Goal: Communication & Community: Answer question/provide support

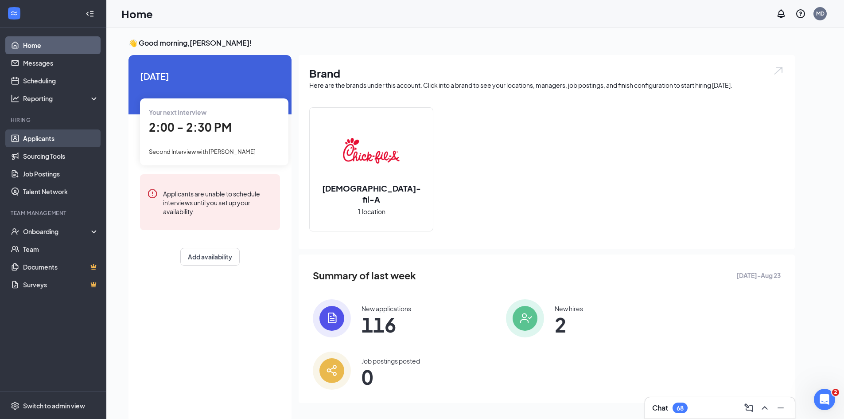
click at [66, 142] on link "Applicants" at bounding box center [61, 138] width 76 height 18
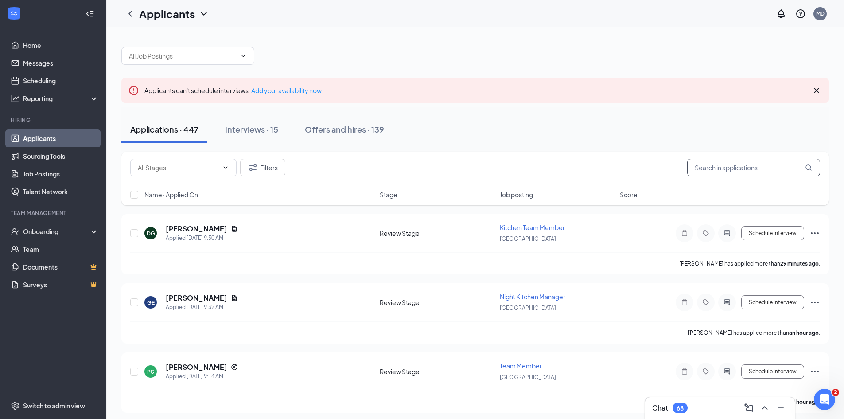
click at [735, 173] on input "text" at bounding box center [753, 168] width 133 height 18
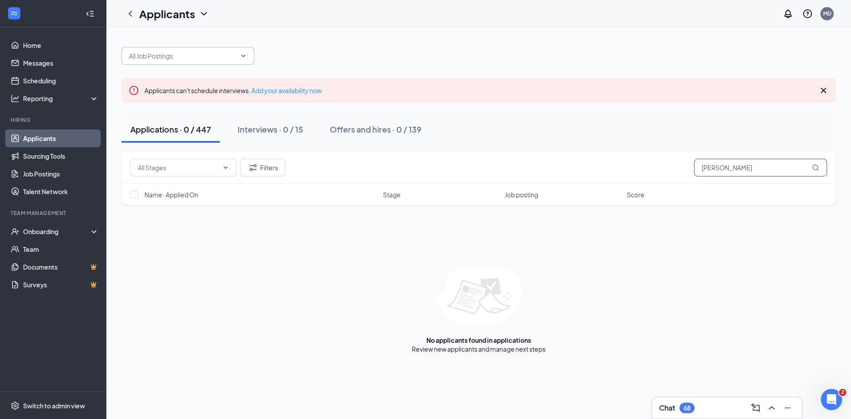
type input "[PERSON_NAME]"
click at [222, 54] on input "text" at bounding box center [182, 56] width 107 height 10
click at [285, 168] on button "Filters" at bounding box center [262, 168] width 45 height 18
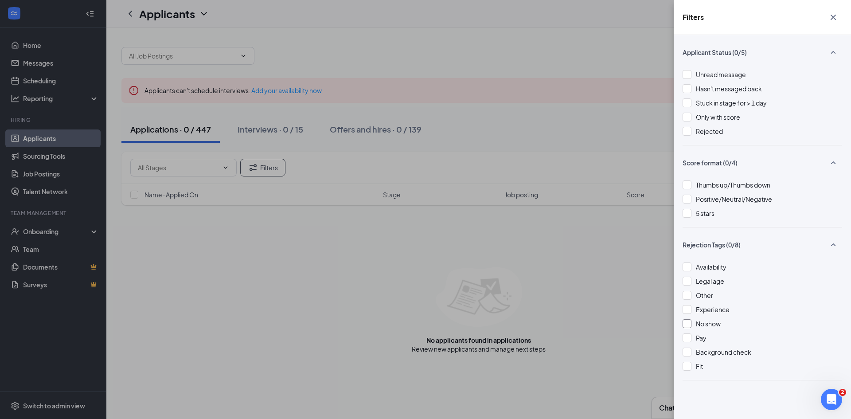
click at [691, 325] on div "No show" at bounding box center [762, 324] width 160 height 10
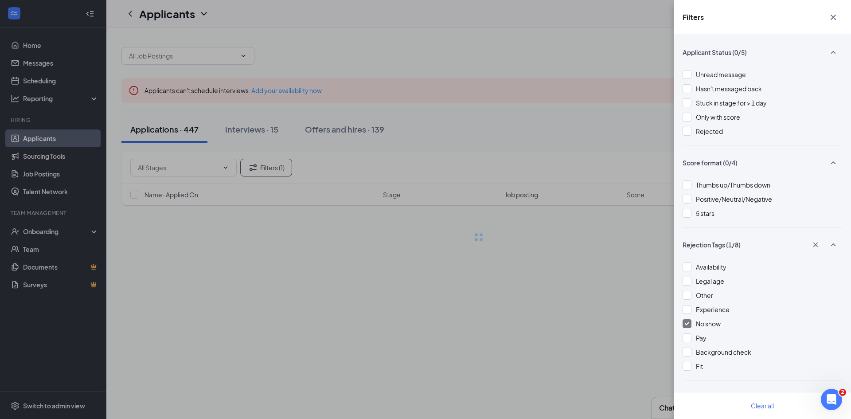
click at [610, 275] on div "Filters Applicant Status (0/5) Unread message Hasn't messaged back Stuck in sta…" at bounding box center [425, 209] width 851 height 419
click at [690, 268] on div at bounding box center [686, 266] width 9 height 9
drag, startPoint x: 687, startPoint y: 283, endPoint x: 688, endPoint y: 293, distance: 9.8
click at [687, 284] on div at bounding box center [686, 280] width 9 height 9
click at [688, 298] on div at bounding box center [686, 295] width 9 height 9
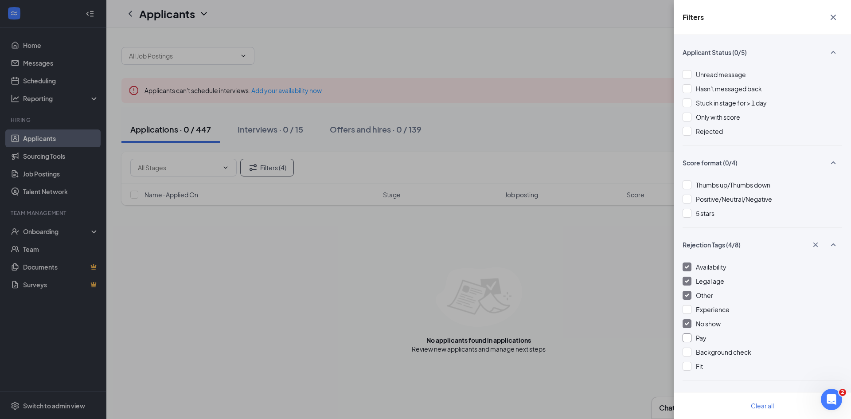
drag, startPoint x: 685, startPoint y: 308, endPoint x: 686, endPoint y: 336, distance: 27.9
click at [685, 309] on div at bounding box center [686, 309] width 9 height 9
click at [687, 339] on div at bounding box center [686, 337] width 9 height 9
click at [688, 354] on div at bounding box center [686, 351] width 9 height 9
click at [691, 372] on div "Availability Legal age Other Experience No show Pay Background check Fit" at bounding box center [762, 321] width 160 height 118
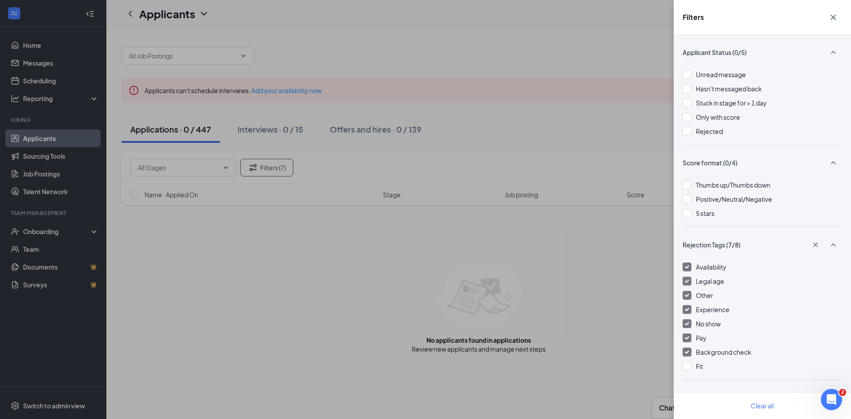
click at [615, 352] on div "Filters Applicant Status (0/5) Unread message Hasn't messaged back Stuck in sta…" at bounding box center [425, 209] width 851 height 419
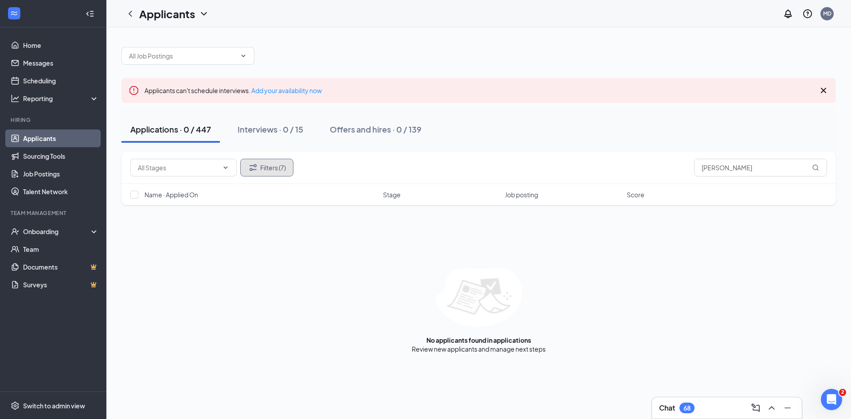
click at [255, 171] on icon "Filter" at bounding box center [253, 167] width 11 height 11
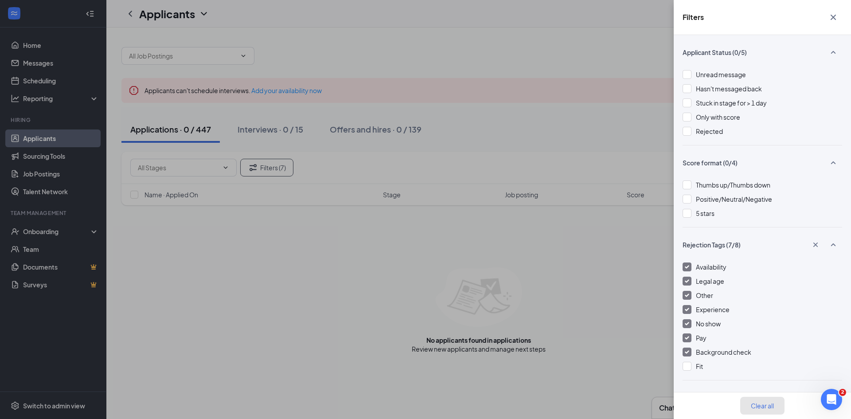
click at [770, 410] on button "Clear all" at bounding box center [762, 406] width 44 height 18
click at [831, 20] on icon "Cross" at bounding box center [833, 17] width 11 height 11
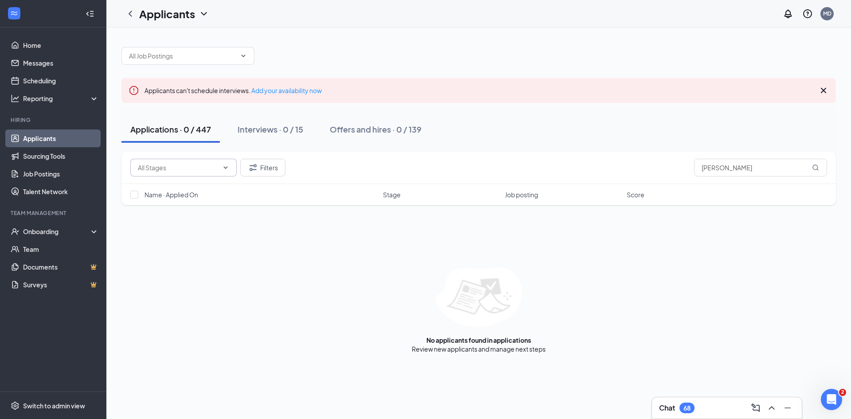
click at [227, 168] on icon "ChevronDown" at bounding box center [225, 167] width 7 height 7
click at [265, 175] on button "Filters" at bounding box center [262, 168] width 45 height 18
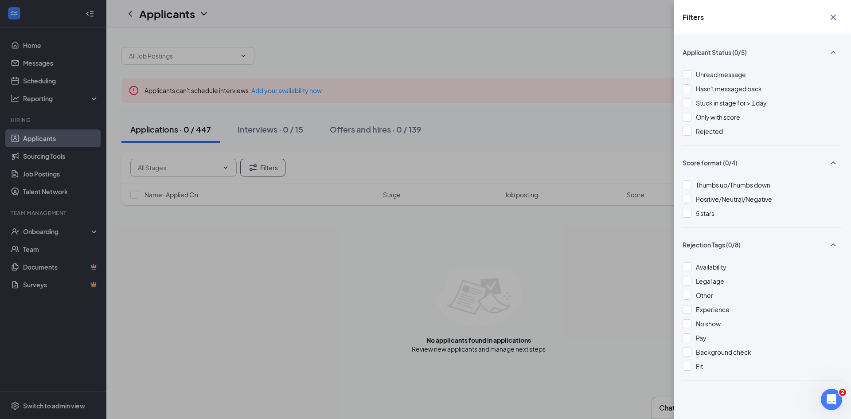
click at [556, 244] on div "Filters Applicant Status (0/5) Unread message Hasn't messaged back Stuck in sta…" at bounding box center [425, 209] width 851 height 419
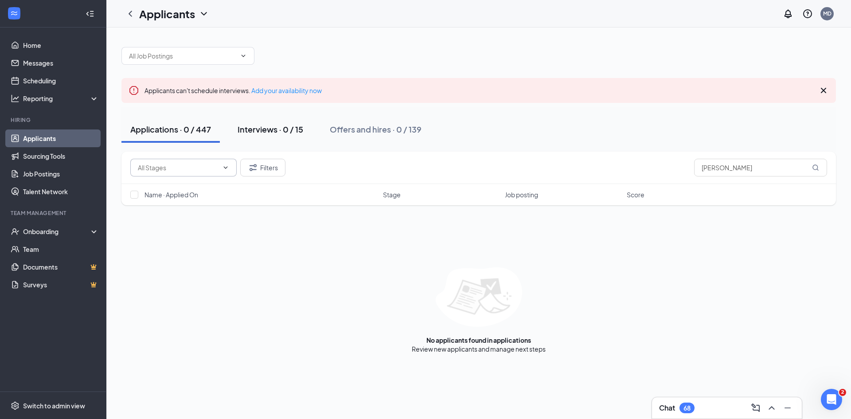
click at [289, 138] on button "Interviews · 0 / 15" at bounding box center [270, 129] width 83 height 27
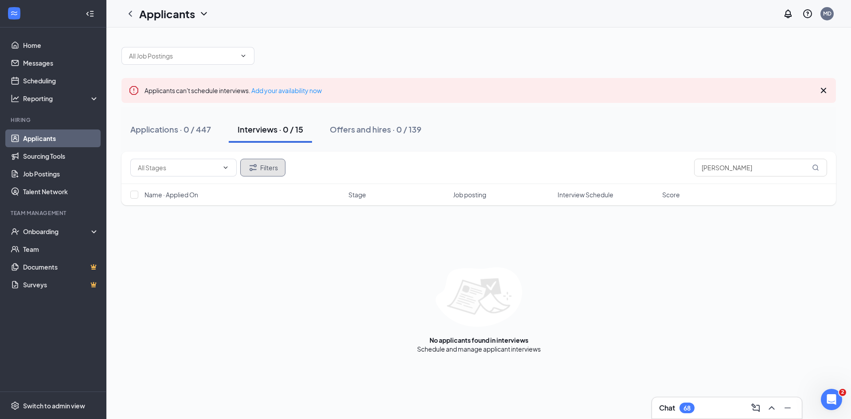
click at [263, 168] on button "Filters" at bounding box center [262, 168] width 45 height 18
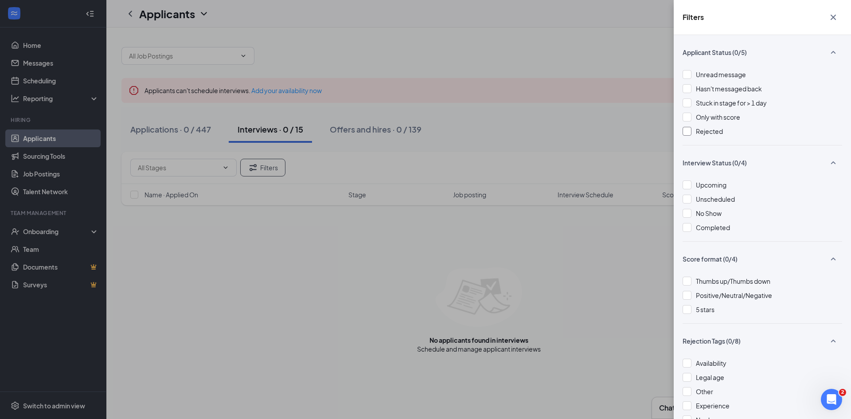
click at [685, 129] on div at bounding box center [686, 131] width 9 height 9
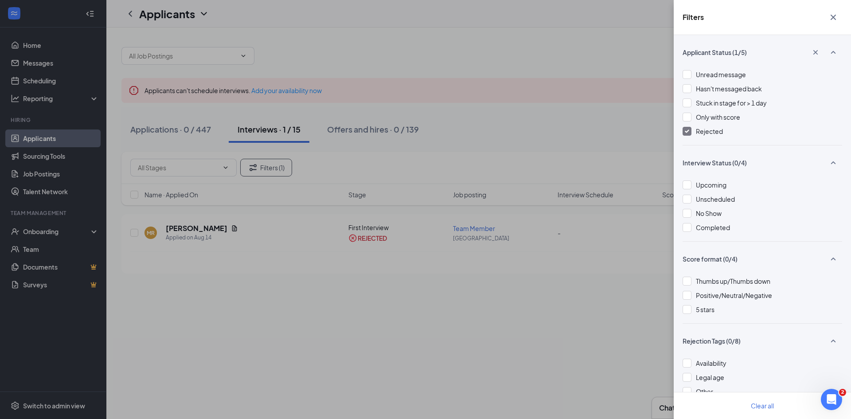
drag, startPoint x: 550, startPoint y: 299, endPoint x: 560, endPoint y: 280, distance: 20.4
click at [550, 298] on div "Filters Applicant Status (1/5) Unread message Hasn't messaged back Stuck in sta…" at bounding box center [425, 209] width 851 height 419
click at [837, 13] on icon "Cross" at bounding box center [833, 17] width 11 height 11
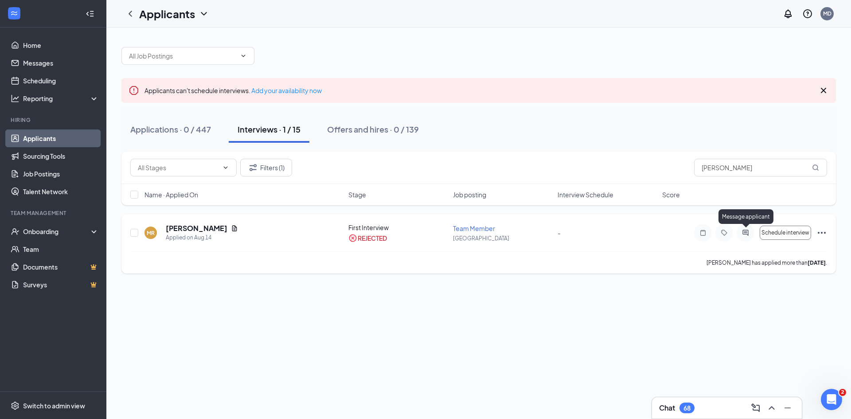
click at [742, 232] on icon "ActiveChat" at bounding box center [745, 232] width 11 height 7
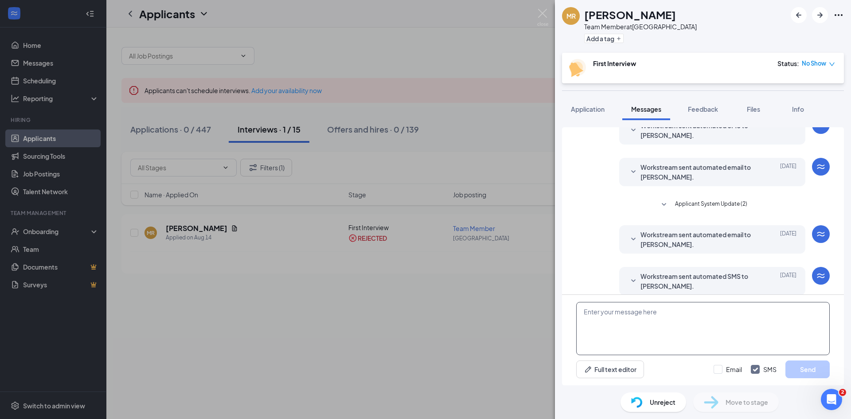
scroll to position [220, 0]
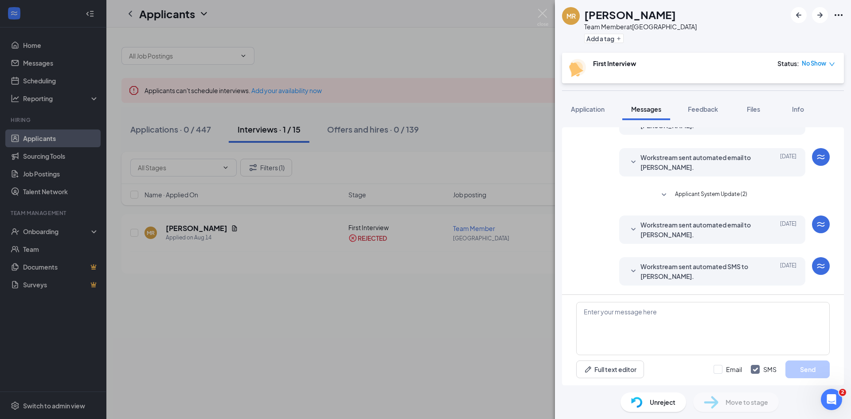
click at [669, 400] on span "Unreject" at bounding box center [663, 402] width 26 height 10
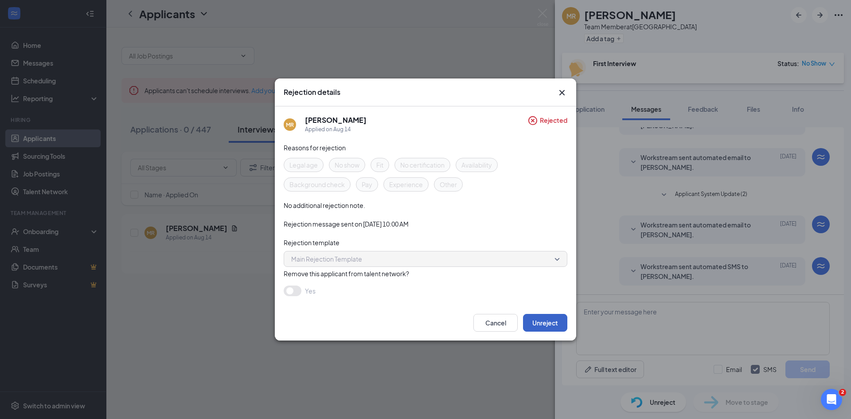
click at [545, 316] on button "Unreject" at bounding box center [545, 323] width 44 height 18
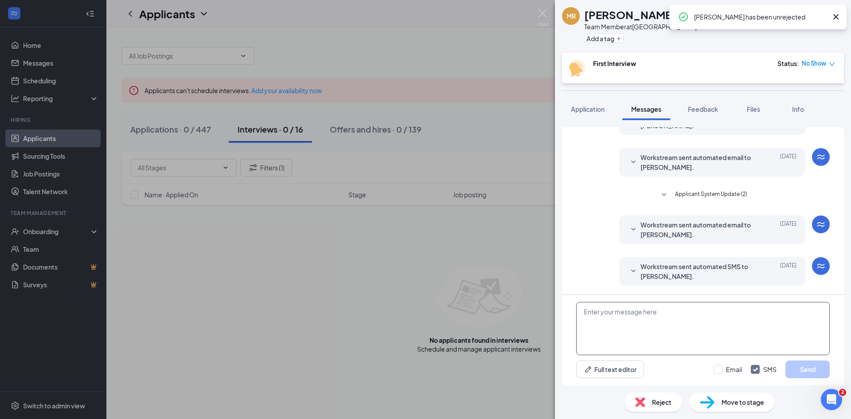
click at [601, 329] on textarea at bounding box center [702, 328] width 253 height 53
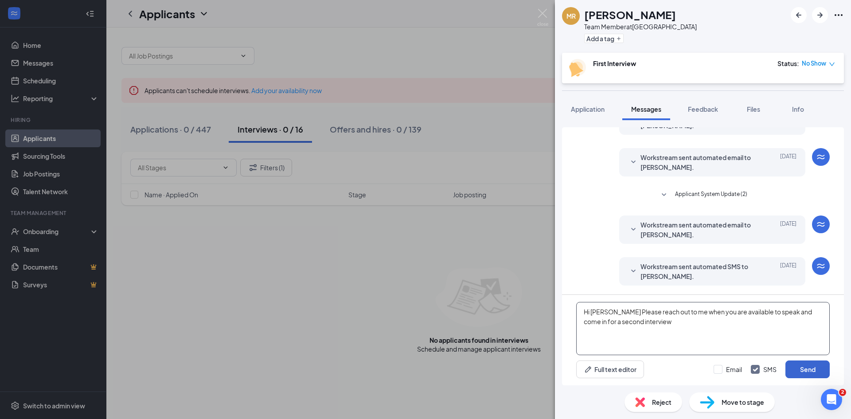
type textarea "Hi [PERSON_NAME] Please reach out to me when you are available to speak and com…"
click at [808, 365] on button "Send" at bounding box center [807, 369] width 44 height 18
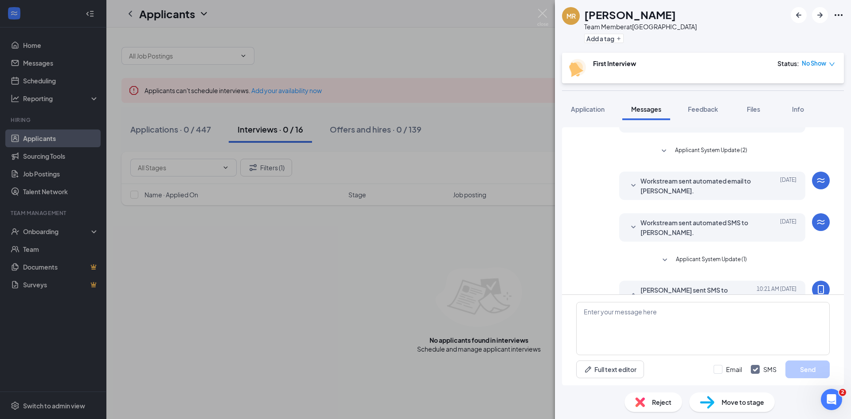
scroll to position [312, 0]
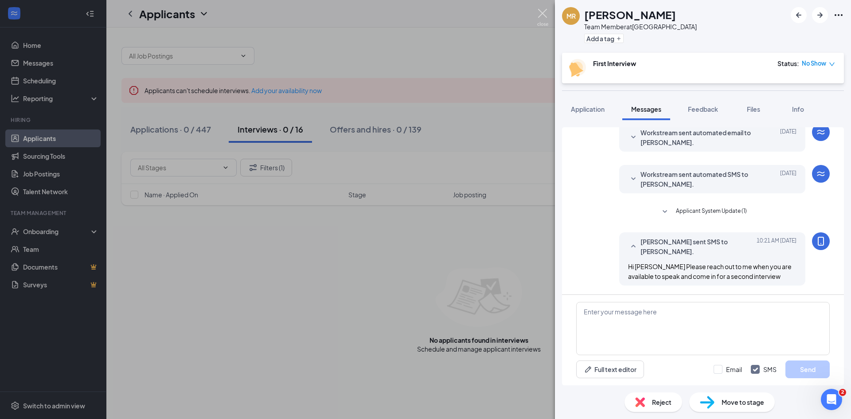
click at [541, 17] on img at bounding box center [542, 17] width 11 height 17
